Goal: Task Accomplishment & Management: Complete application form

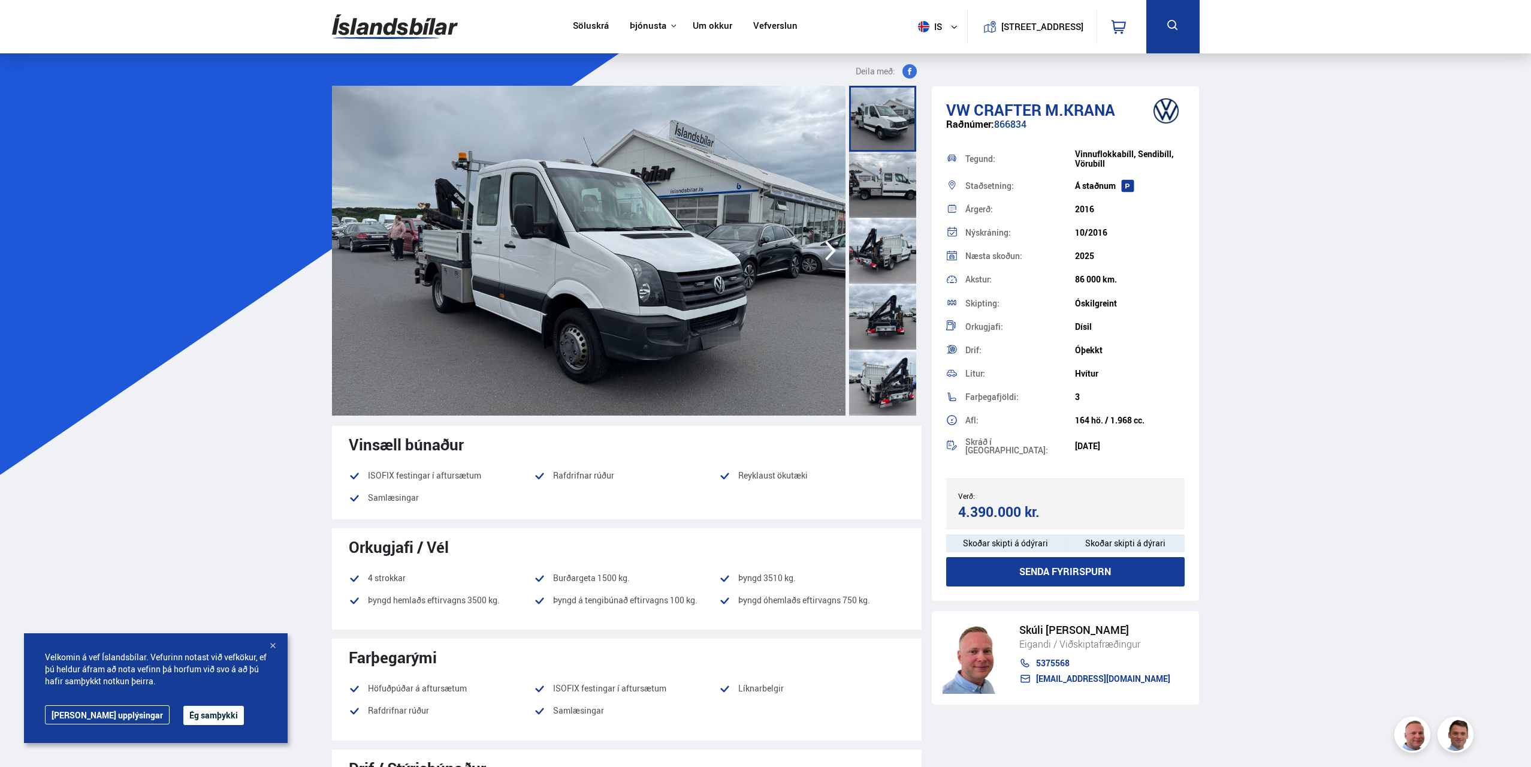
click at [892, 176] on div at bounding box center [882, 185] width 67 height 66
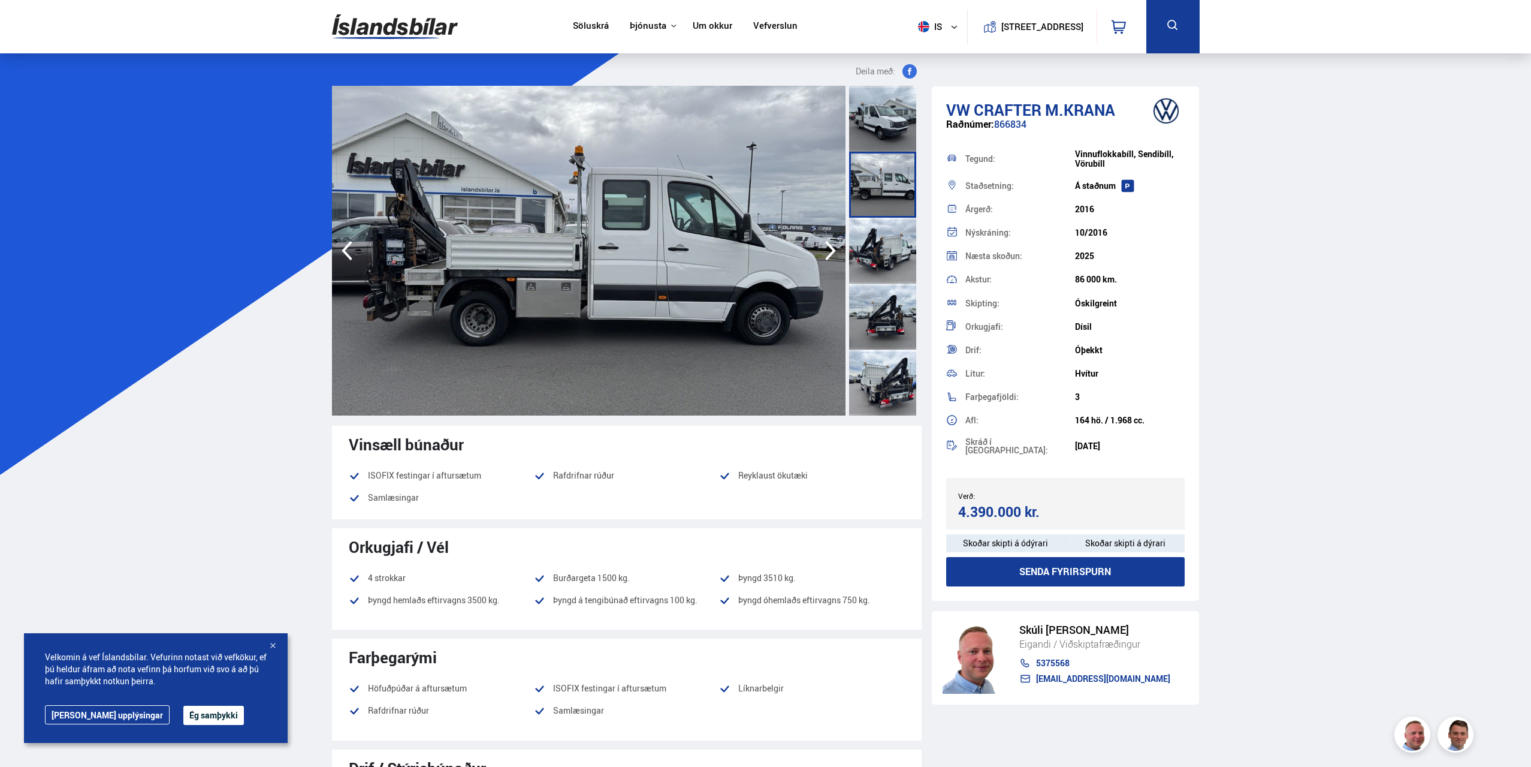
click at [883, 260] on div at bounding box center [882, 251] width 67 height 66
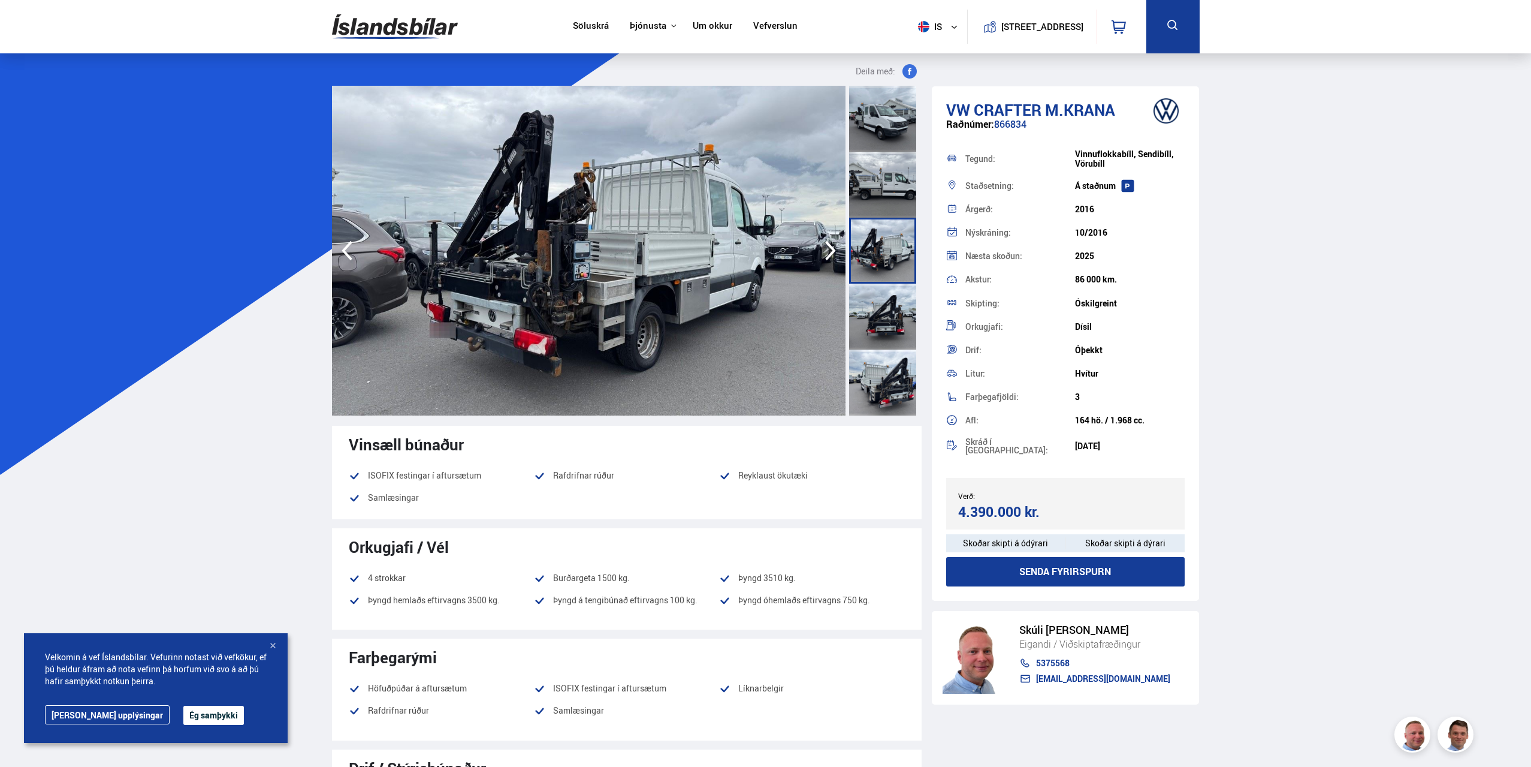
click at [886, 324] on div at bounding box center [882, 316] width 67 height 66
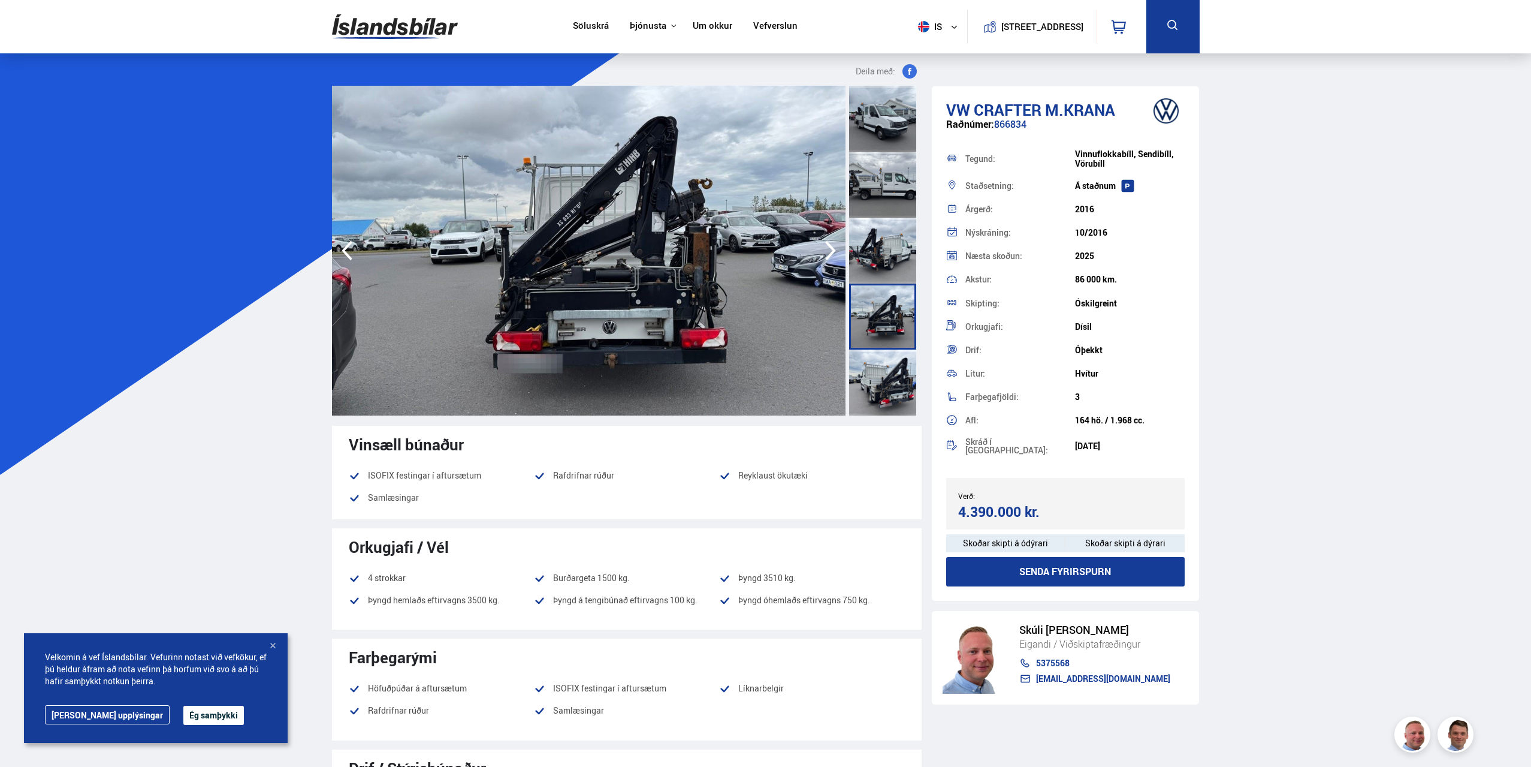
click at [886, 373] on div at bounding box center [882, 382] width 67 height 66
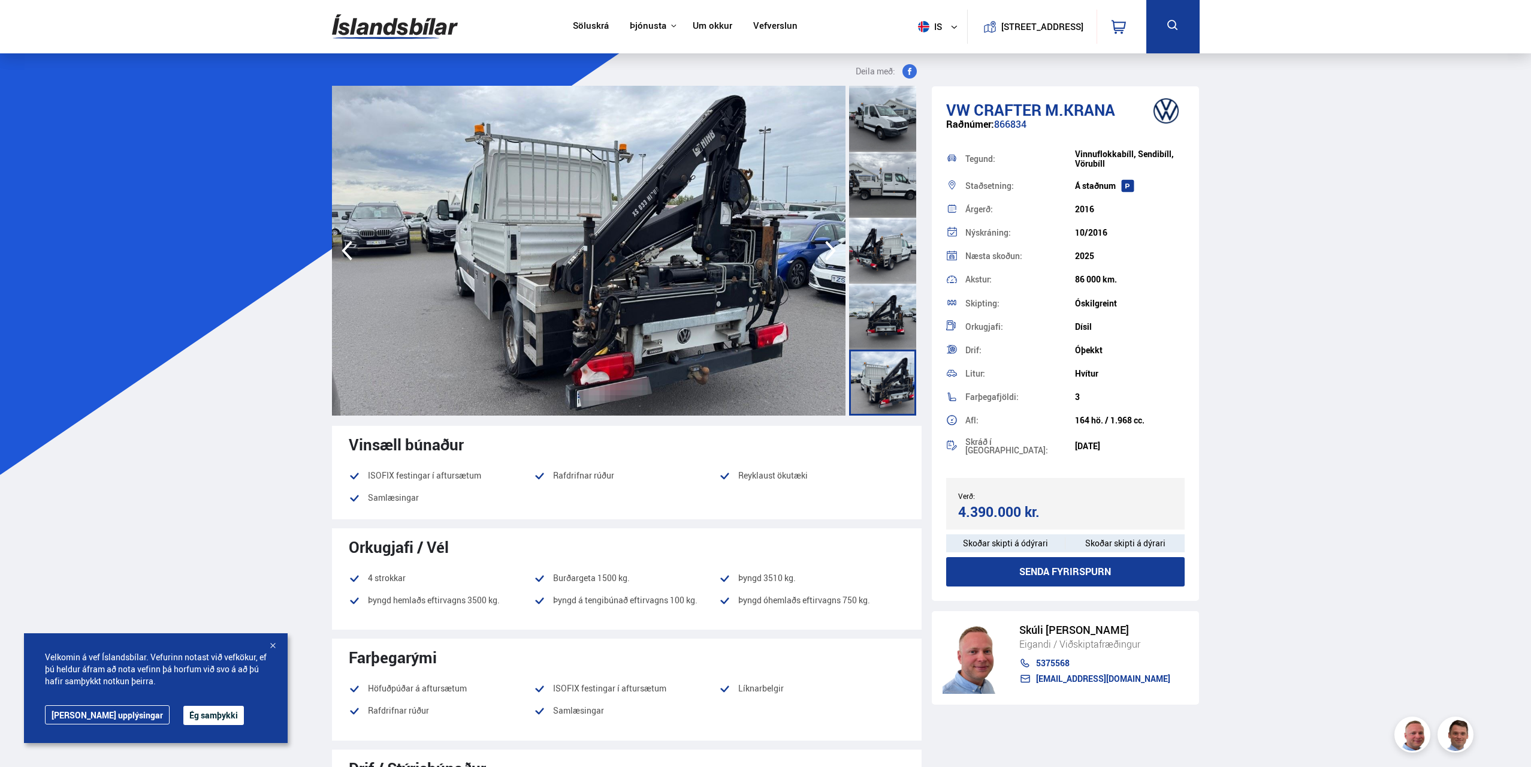
click at [901, 252] on div at bounding box center [882, 251] width 67 height 66
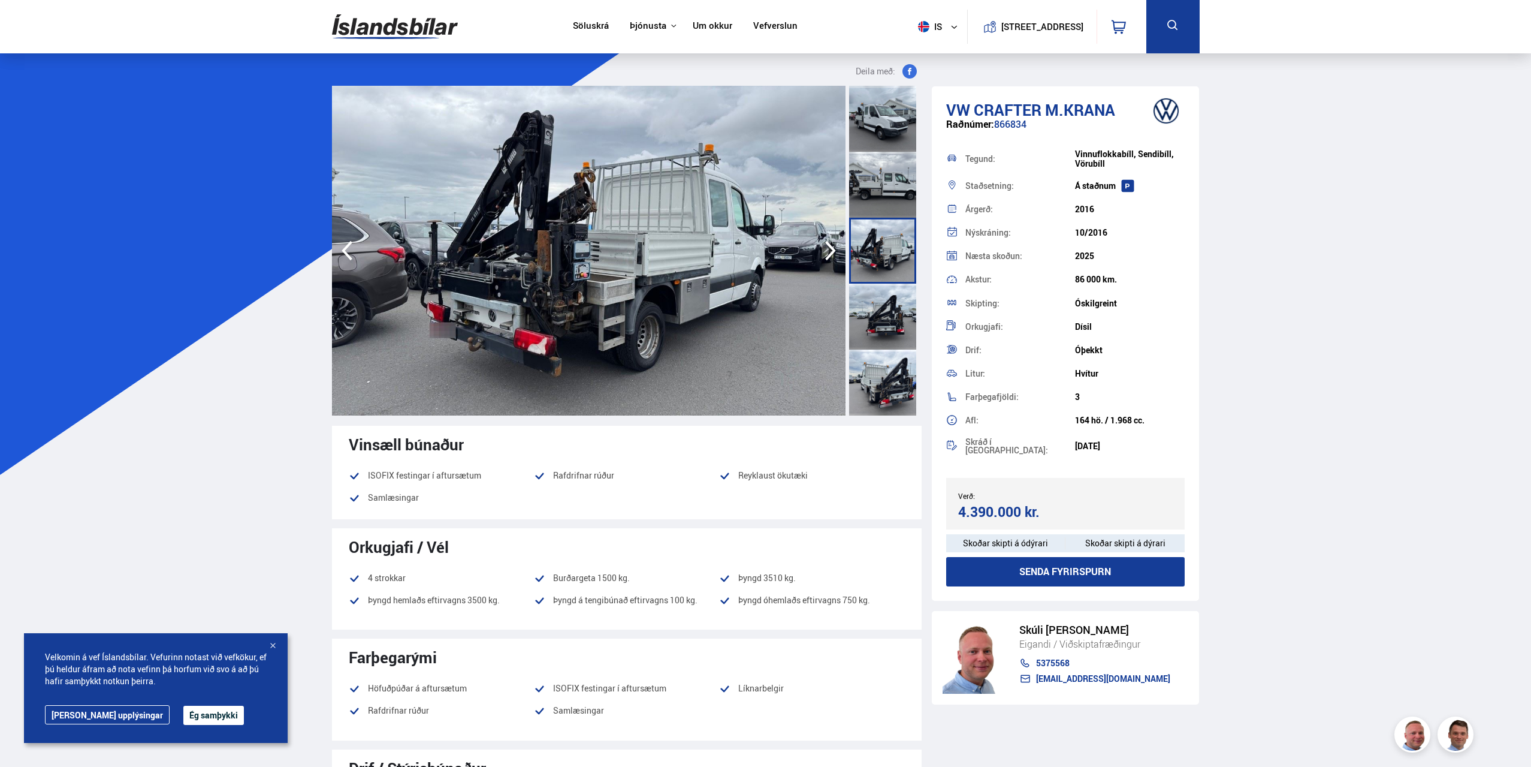
click at [408, 31] on img at bounding box center [395, 26] width 126 height 39
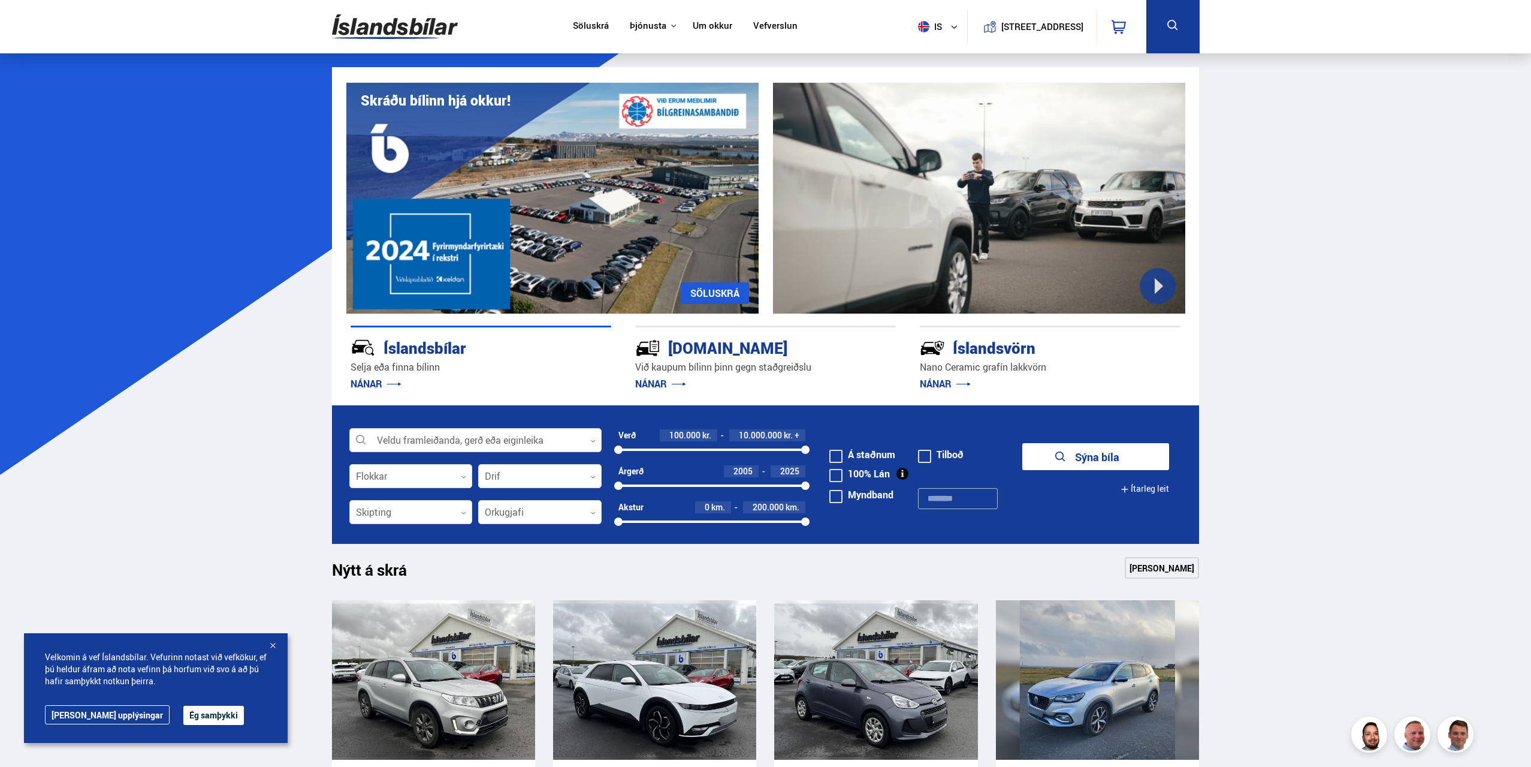
click at [693, 346] on div "[DOMAIN_NAME]" at bounding box center [744, 346] width 218 height 21
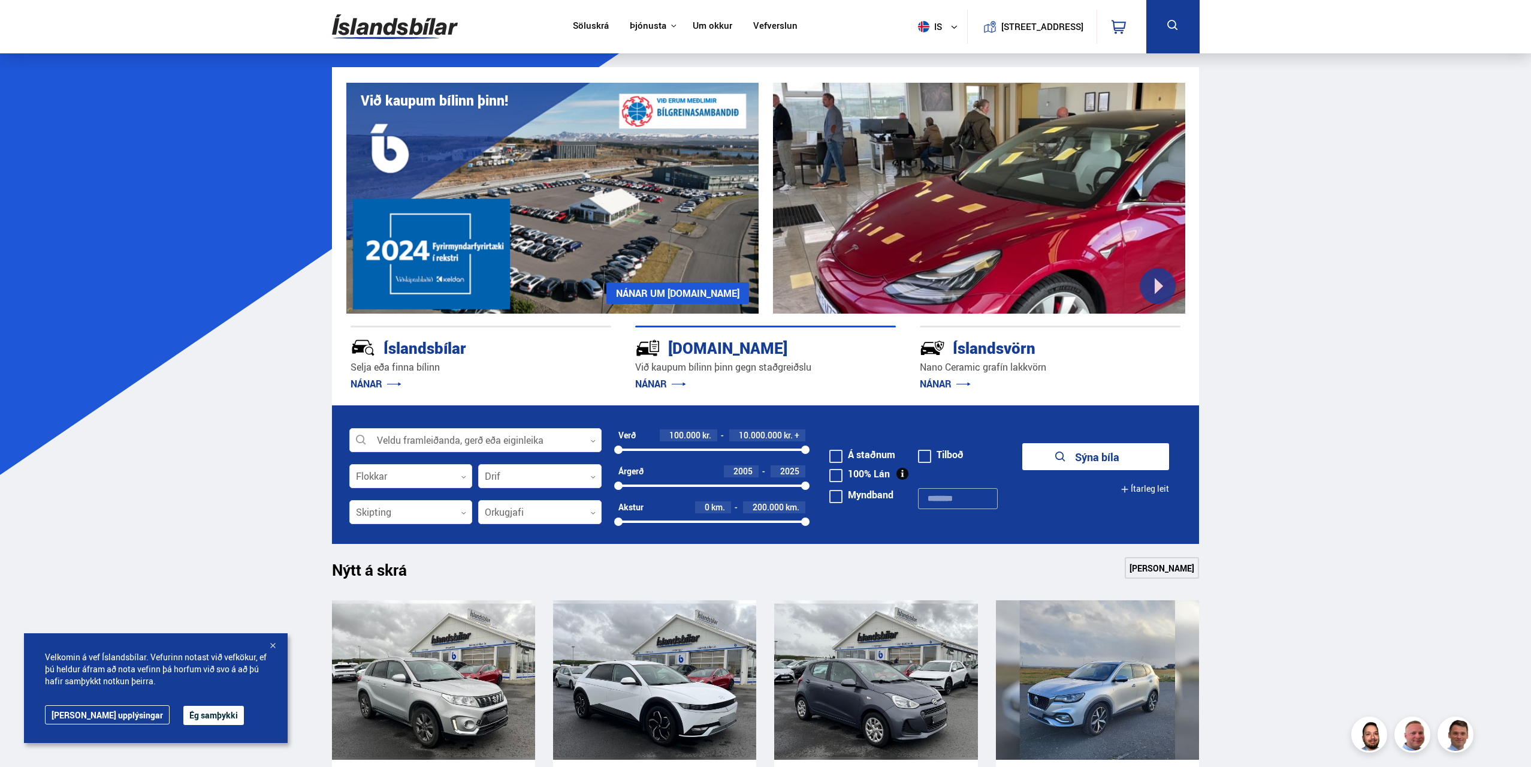
click at [662, 385] on link "NÁNAR" at bounding box center [660, 383] width 51 height 13
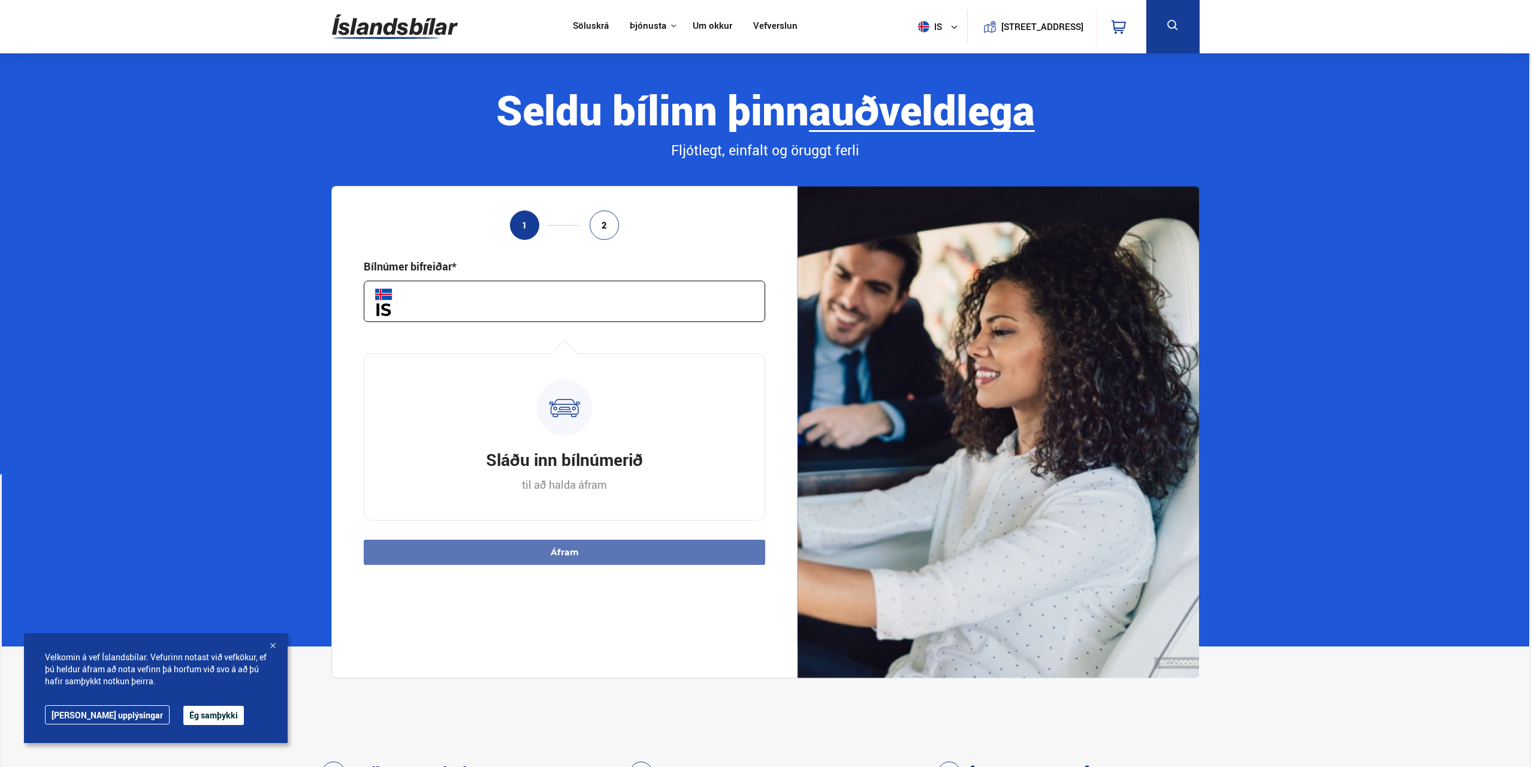
click at [459, 305] on input "text" at bounding box center [565, 300] width 402 height 41
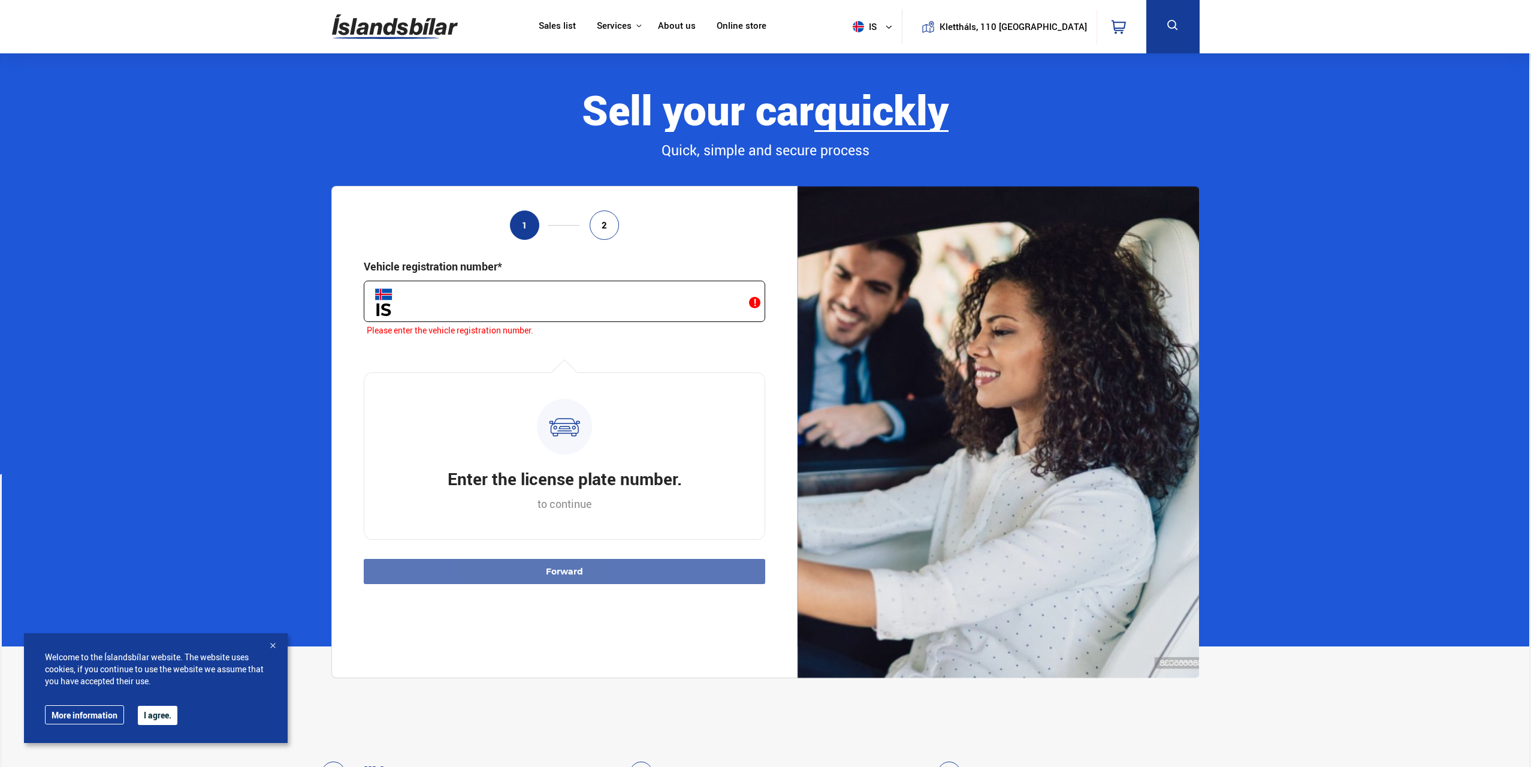
click at [517, 307] on input "text" at bounding box center [565, 300] width 402 height 41
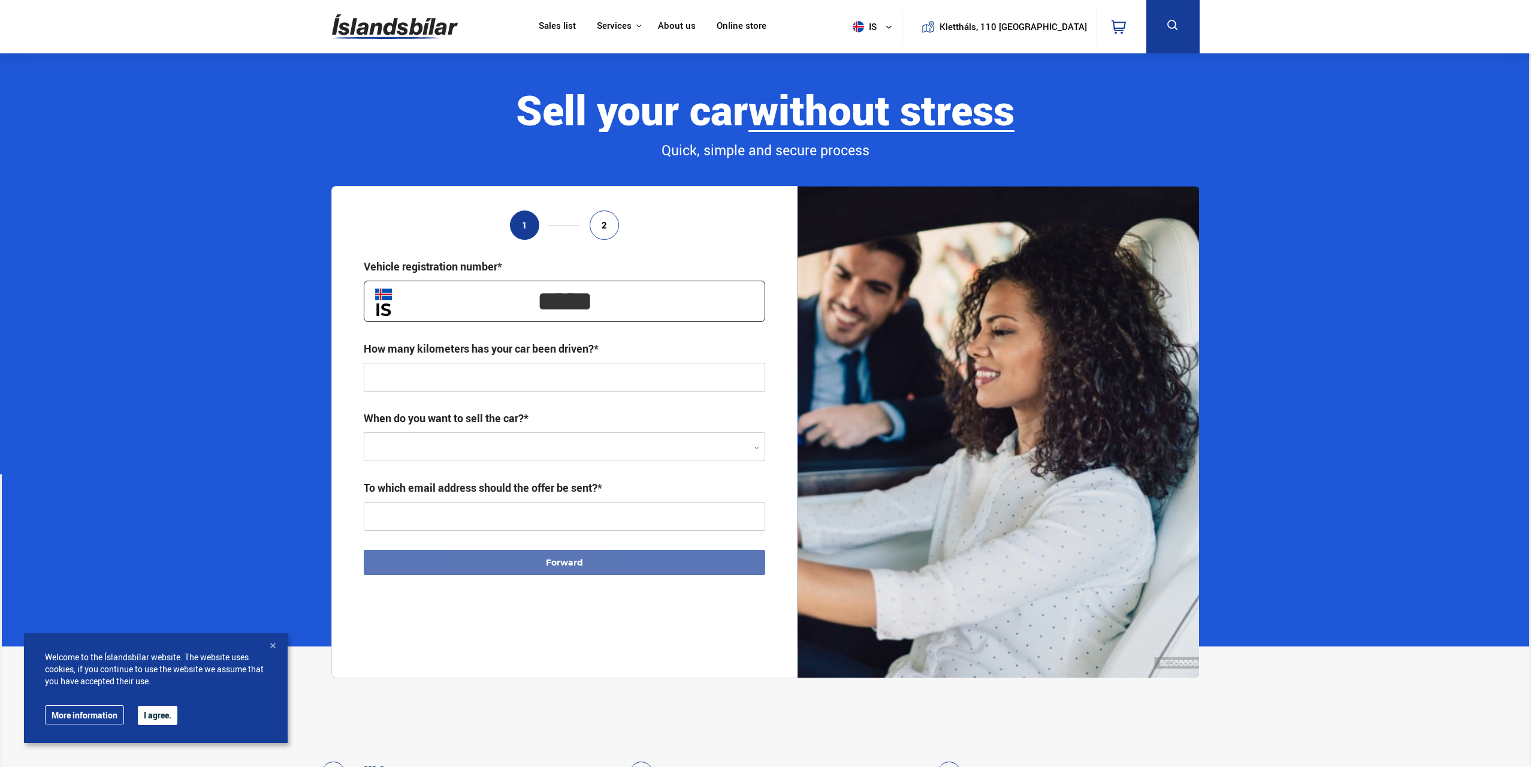
type input "*****"
click at [198, 374] on section "Sell ​​your car easily without stress quickly Quick, simple and secure process …" at bounding box center [766, 349] width 1528 height 593
click at [555, 385] on input "text" at bounding box center [565, 377] width 402 height 29
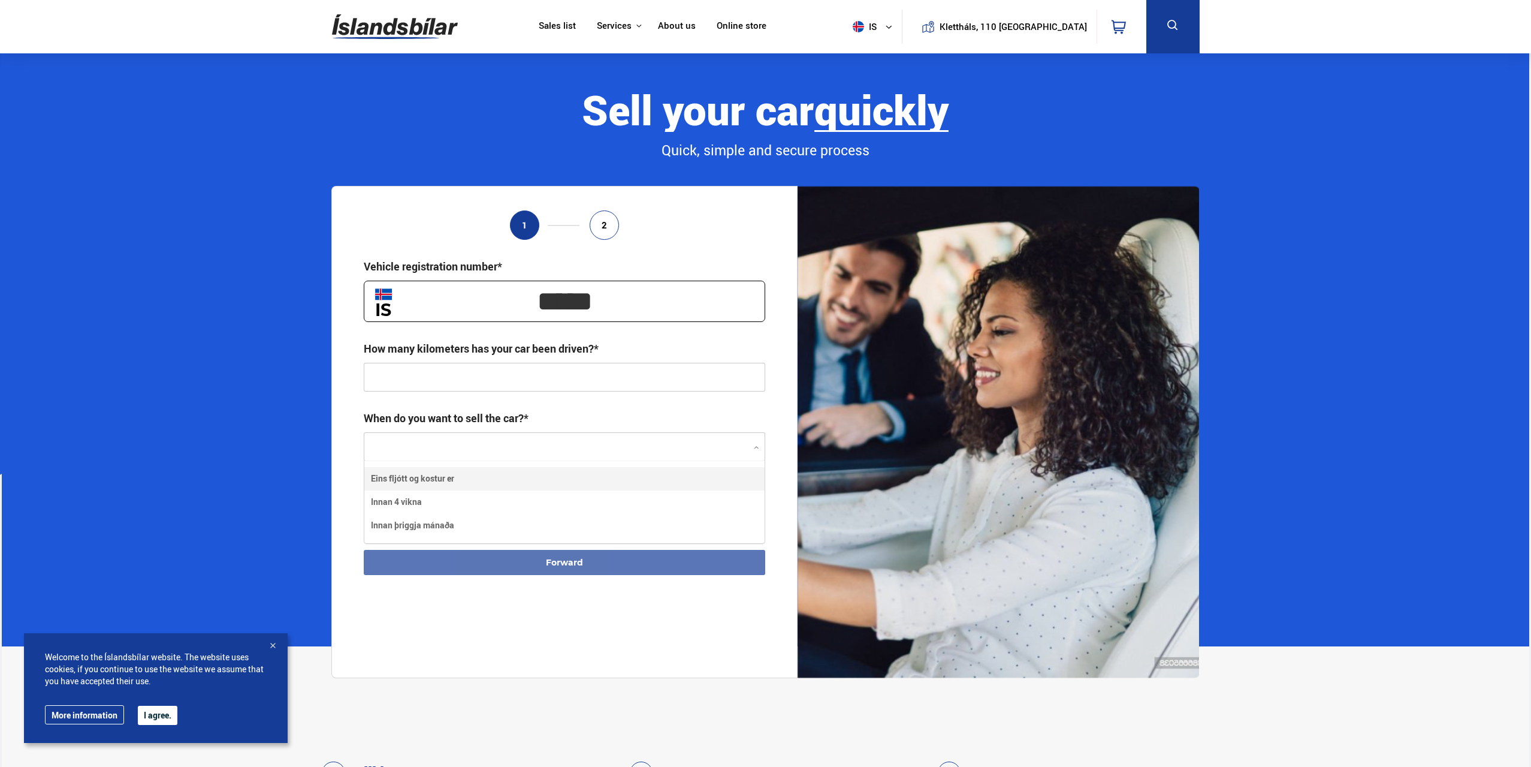
click at [408, 447] on div at bounding box center [565, 447] width 402 height 29
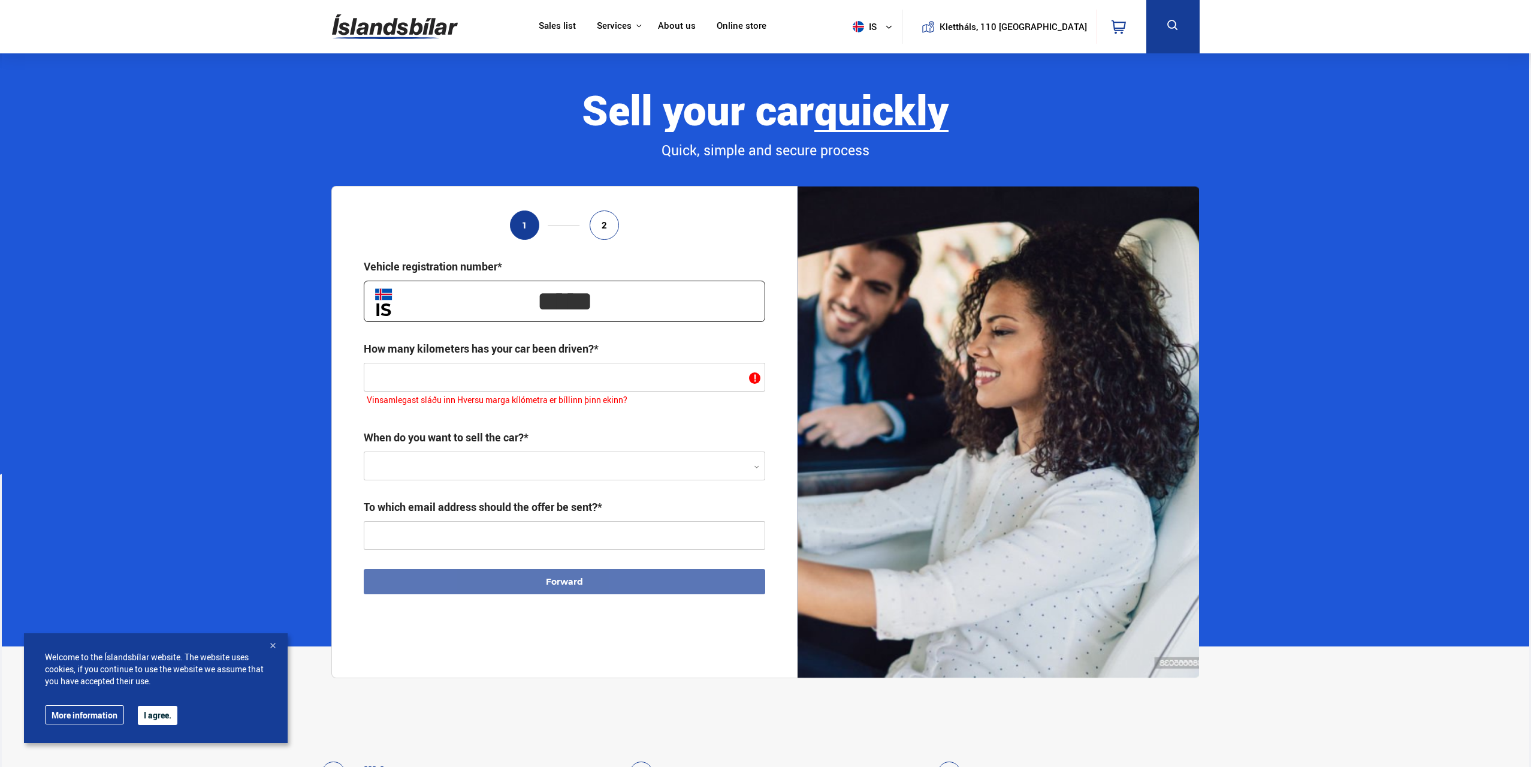
click at [270, 460] on section "Sell ​​your car easily without stress quickly Quick, simple and secure process …" at bounding box center [766, 349] width 1528 height 593
click at [407, 542] on input "text" at bounding box center [565, 535] width 402 height 29
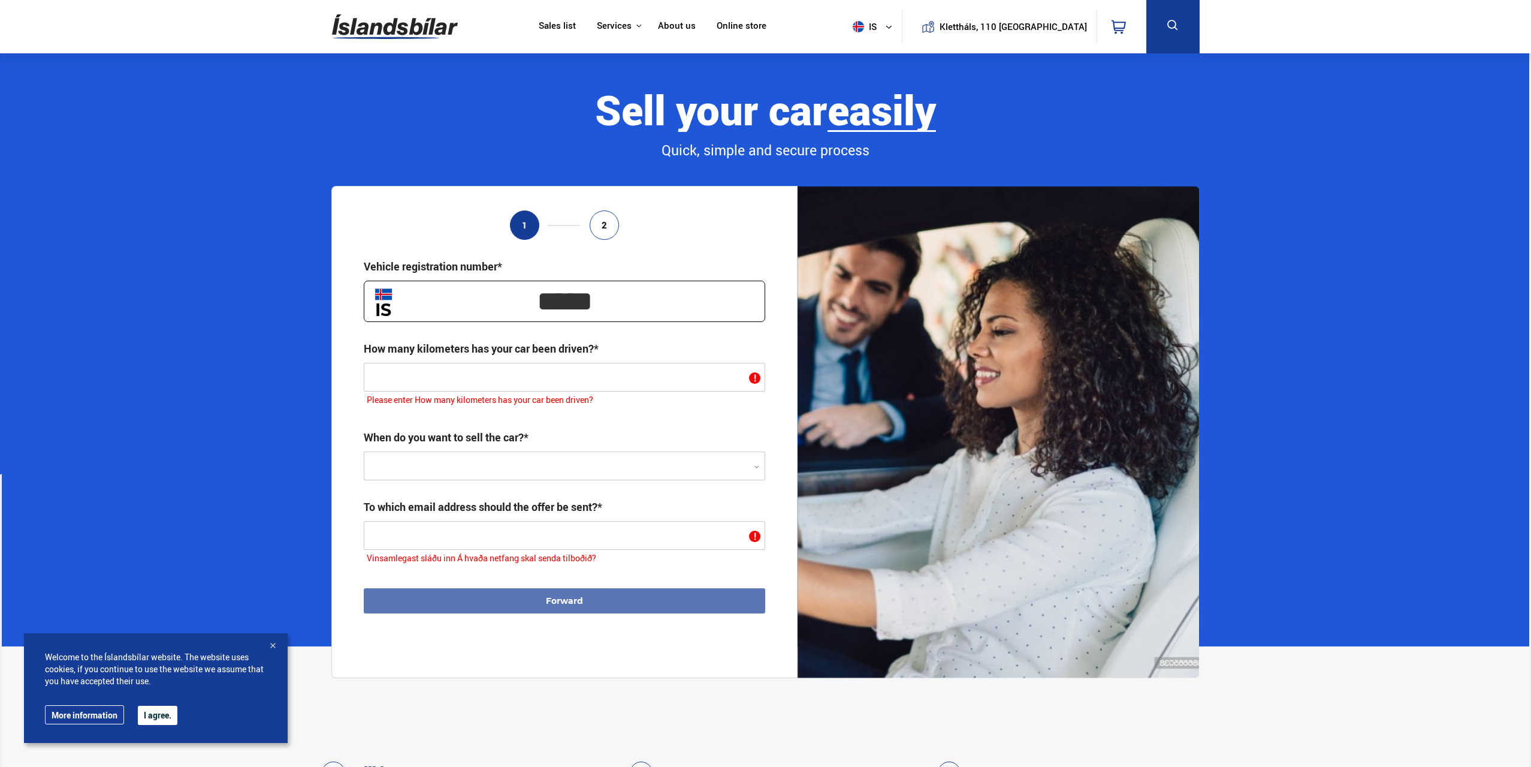
click at [222, 467] on section "Sell ​​your car easily without stress quickly Quick, simple and secure process …" at bounding box center [766, 349] width 1528 height 593
